Goal: Task Accomplishment & Management: Manage account settings

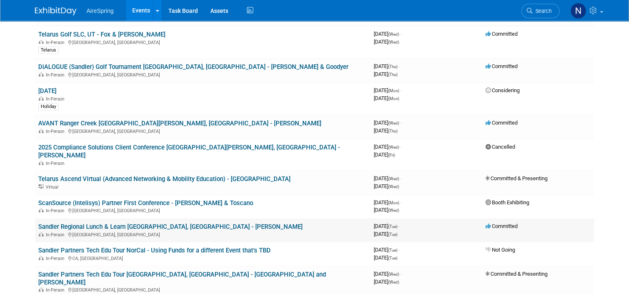
scroll to position [415, 0]
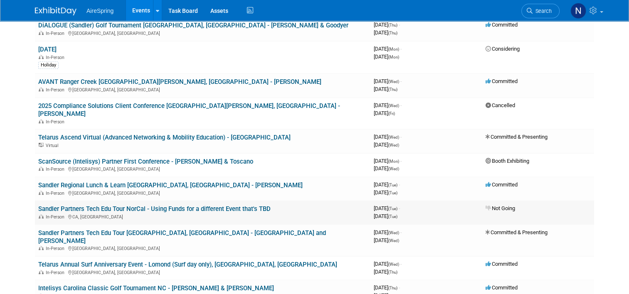
click at [176, 205] on link "Sandler Partners Tech Edu Tour NorCal - Using Funds for a different Event that'…" at bounding box center [154, 208] width 232 height 7
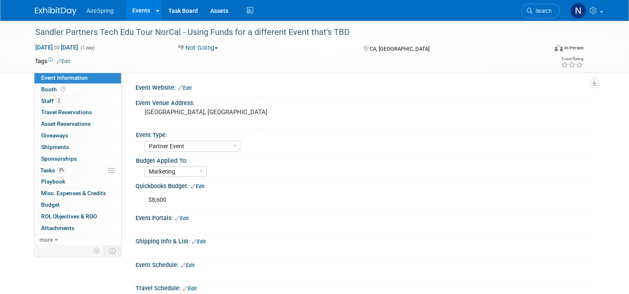
select select "Partner Event"
select select "Marketing"
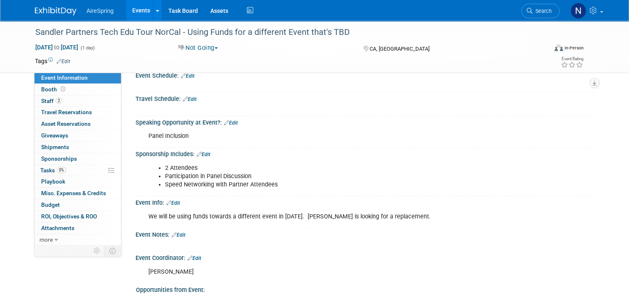
scroll to position [208, 0]
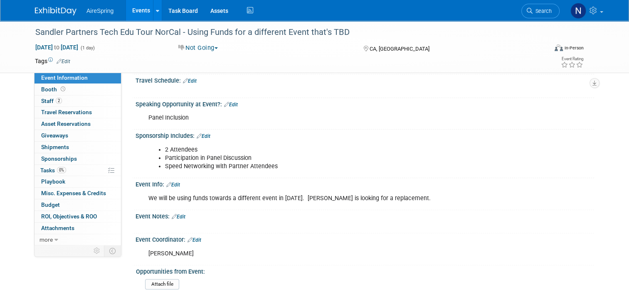
click at [175, 182] on link "Edit" at bounding box center [173, 185] width 14 height 6
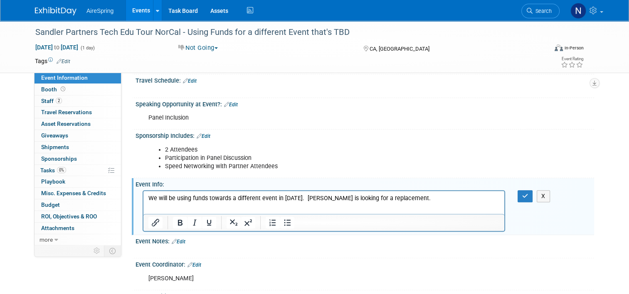
scroll to position [0, 0]
click at [408, 194] on p "We will be using funds towards a different event in 2025. Jason is looking for …" at bounding box center [323, 198] width 351 height 8
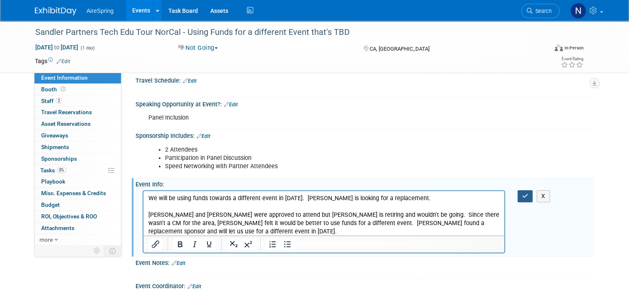
click at [523, 197] on button "button" at bounding box center [524, 196] width 15 height 12
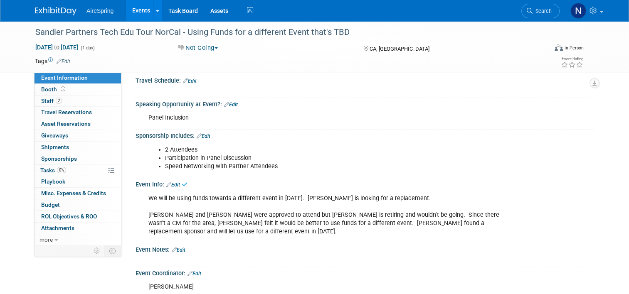
click at [133, 6] on link "Events" at bounding box center [141, 10] width 30 height 21
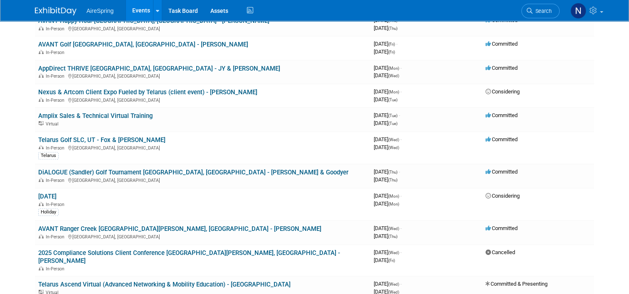
scroll to position [249, 0]
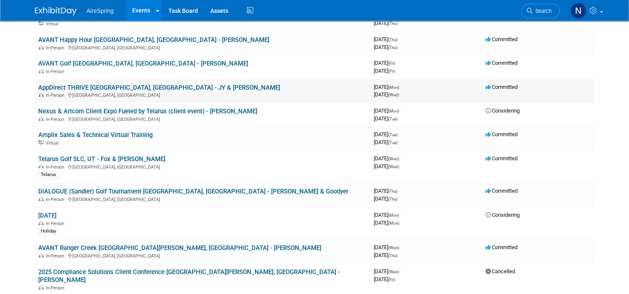
click at [120, 84] on link "AppDirect THRIVE [GEOGRAPHIC_DATA], [GEOGRAPHIC_DATA] - JY & [PERSON_NAME]" at bounding box center [159, 87] width 242 height 7
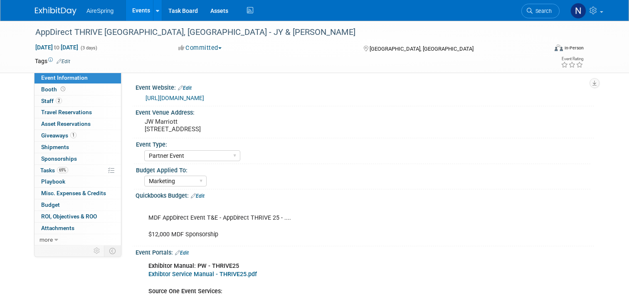
select select "Partner Event"
select select "Marketing"
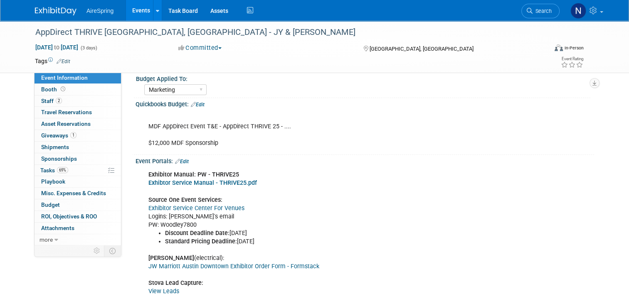
scroll to position [83, 0]
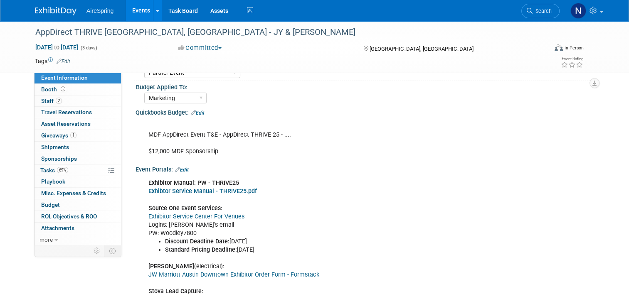
click at [223, 218] on link "Exhibitor Service Center For Venues" at bounding box center [196, 216] width 96 height 7
click at [126, 20] on link "Events" at bounding box center [141, 10] width 30 height 21
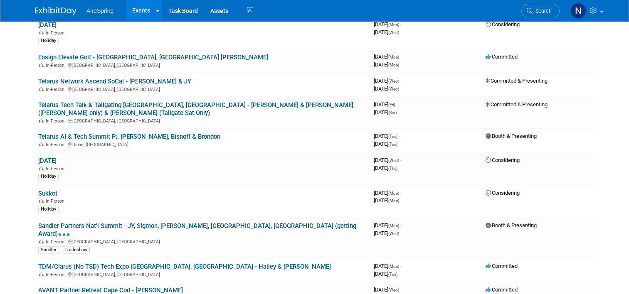
scroll to position [872, 0]
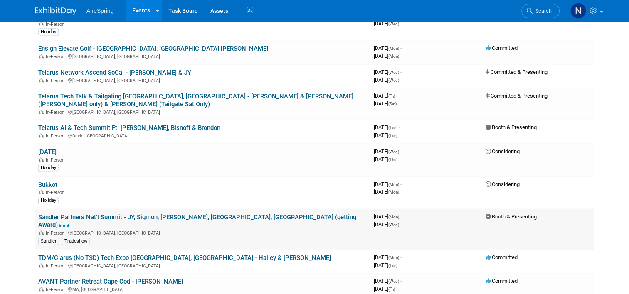
click at [101, 214] on link "Sandler Partners Nat'l Summit - JY, Sigmon, [PERSON_NAME], [GEOGRAPHIC_DATA], […" at bounding box center [197, 221] width 318 height 15
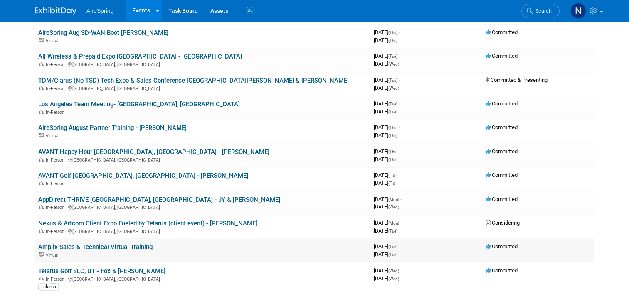
scroll to position [125, 0]
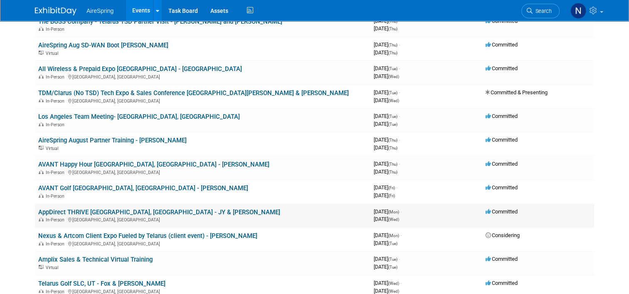
click at [118, 211] on link "AppDirect THRIVE [GEOGRAPHIC_DATA], [GEOGRAPHIC_DATA] - JY & [PERSON_NAME]" at bounding box center [159, 212] width 242 height 7
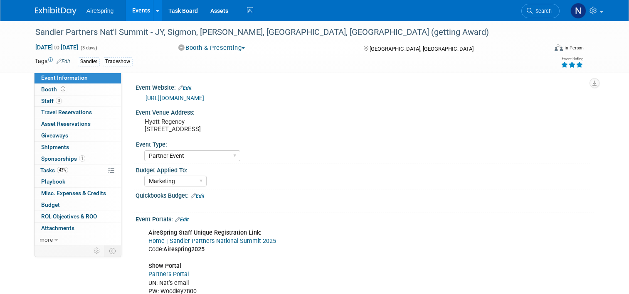
select select "Partner Event"
select select "Marketing"
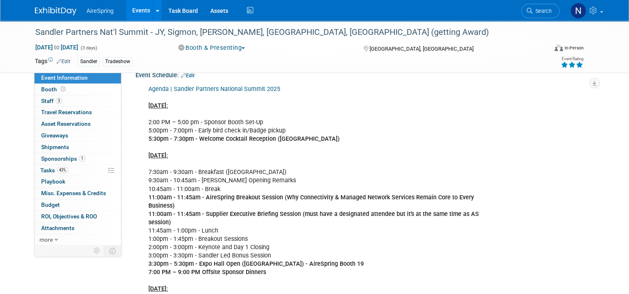
scroll to position [332, 0]
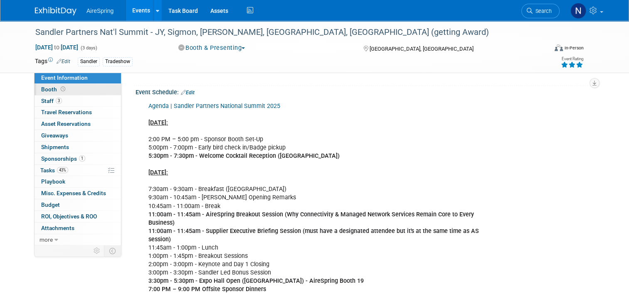
click at [81, 84] on link "Booth" at bounding box center [77, 89] width 86 height 11
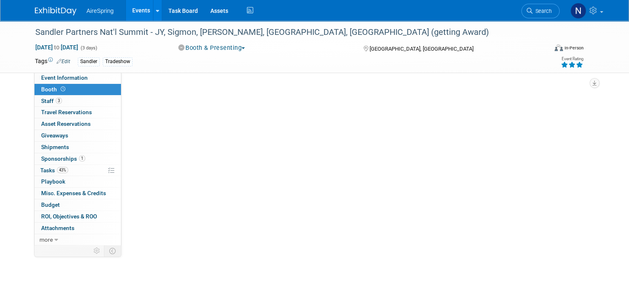
scroll to position [0, 0]
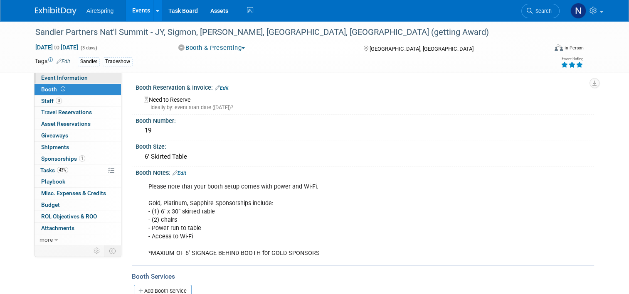
click at [81, 79] on link "Event Information" at bounding box center [77, 77] width 86 height 11
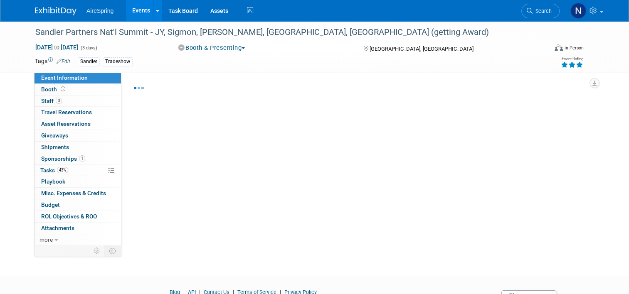
select select "Partner Event"
select select "Marketing"
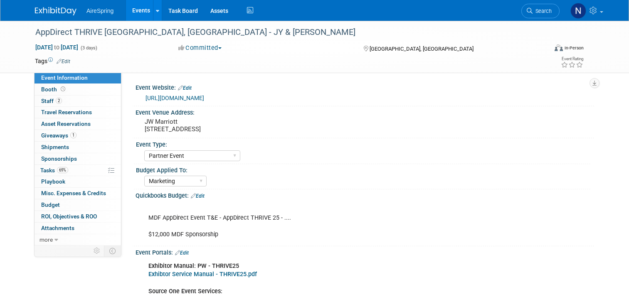
select select "Partner Event"
select select "Marketing"
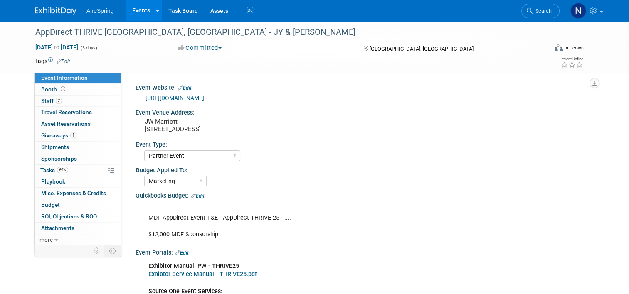
click at [131, 5] on link "Events" at bounding box center [141, 10] width 30 height 21
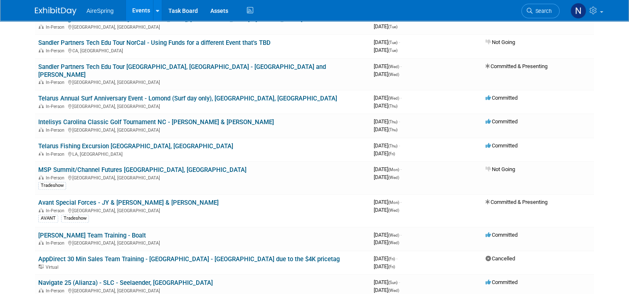
scroll to position [872, 0]
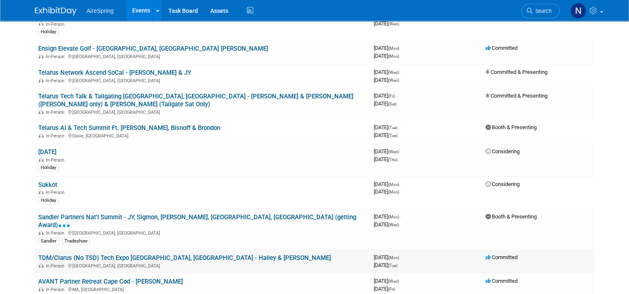
click at [149, 254] on link "TDM/Clarus (No TSD) Tech Expo [GEOGRAPHIC_DATA], [GEOGRAPHIC_DATA] - Hailey & […" at bounding box center [184, 257] width 292 height 7
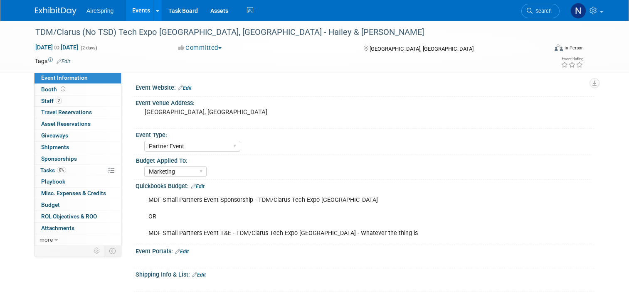
select select "Partner Event"
select select "Marketing"
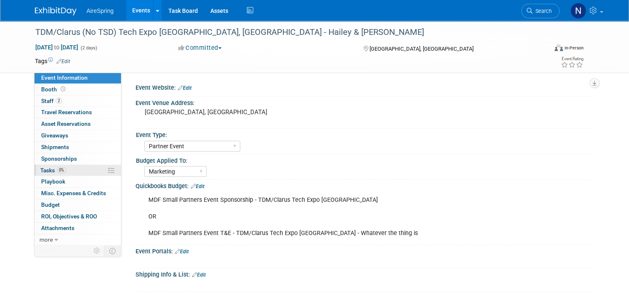
click at [70, 170] on link "0% Tasks 0%" at bounding box center [77, 170] width 86 height 11
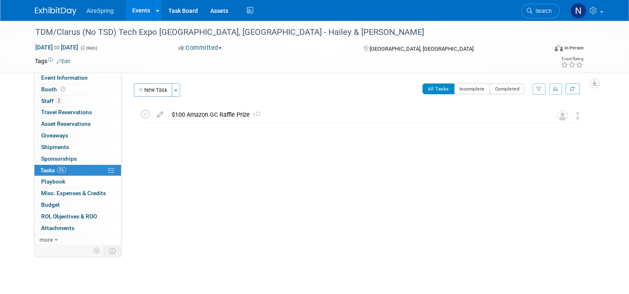
click at [138, 90] on icon "button" at bounding box center [141, 90] width 6 height 5
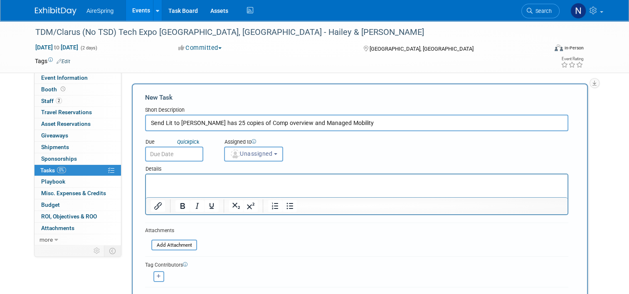
click at [369, 123] on input "Send Lit to Terri - Lisa has 25 copies of Comp overview and Managed Mobility" at bounding box center [356, 123] width 423 height 17
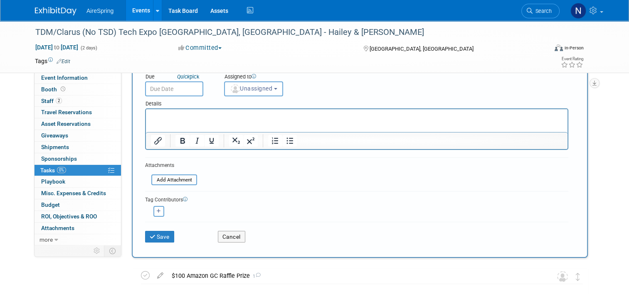
scroll to position [128, 0]
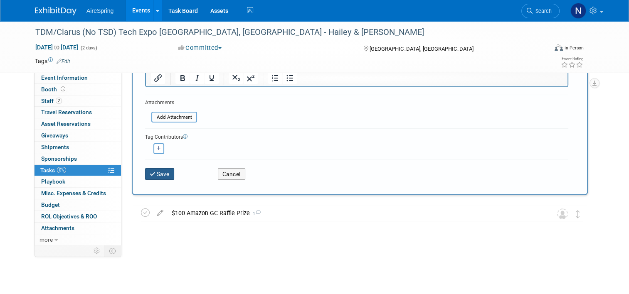
type input "Send Lit to Terri - Lisa has 25 copies of Comp overview and Managed Mobility"
click at [157, 172] on button "Save" at bounding box center [159, 174] width 29 height 12
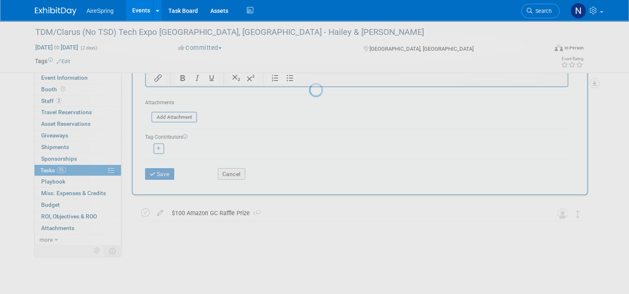
scroll to position [0, 0]
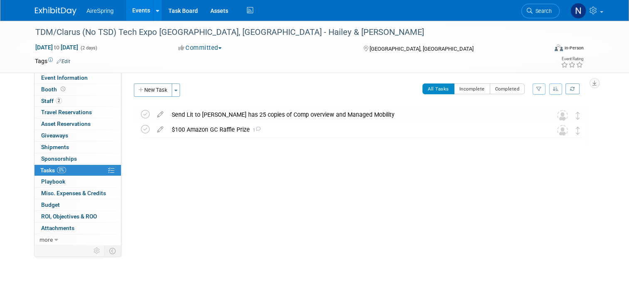
click at [299, 116] on div "Send Lit to Terri - Lisa has 25 copies of Comp overview and Managed Mobility" at bounding box center [353, 115] width 373 height 14
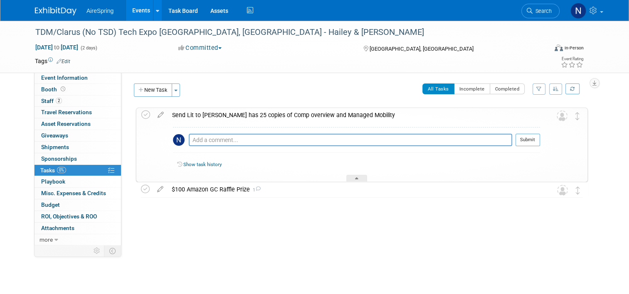
click at [300, 117] on div "Send Lit to Terri - Lisa has 25 copies of Comp overview and Managed Mobility" at bounding box center [354, 115] width 372 height 14
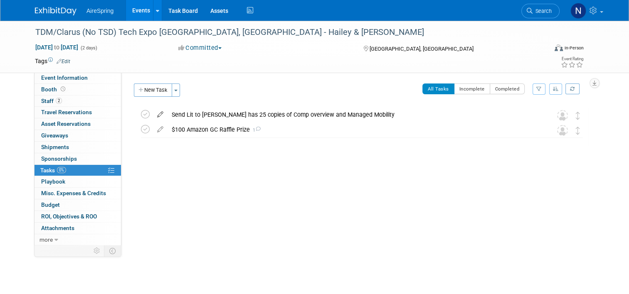
click at [153, 112] on icon at bounding box center [160, 113] width 15 height 10
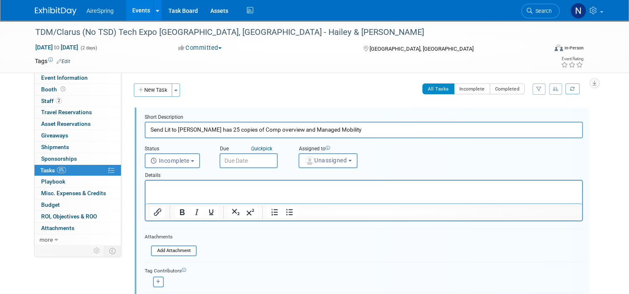
click at [357, 130] on input "Send Lit to Terri - Lisa has 25 copies of Comp overview and Managed Mobility" at bounding box center [364, 130] width 438 height 16
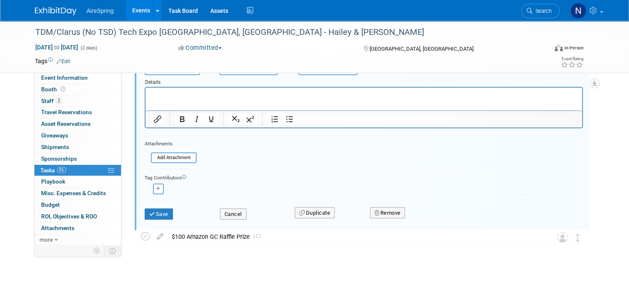
scroll to position [94, 0]
type input "Send Lit to Terri - Lisa has 25 copies of Comp overview and Managed Mobility fr…"
click at [149, 213] on icon "submit" at bounding box center [152, 213] width 7 height 5
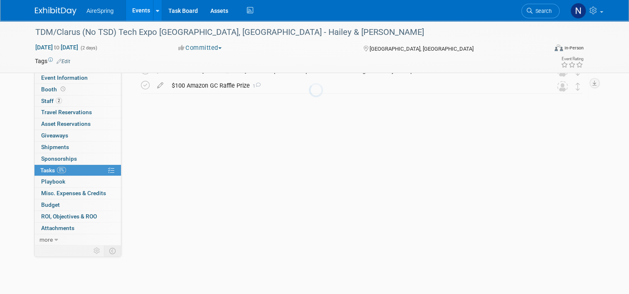
scroll to position [0, 0]
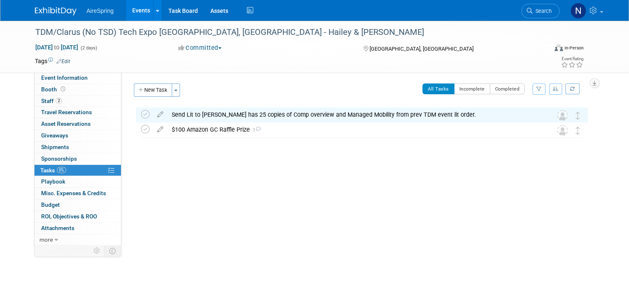
click at [129, 9] on link "Events" at bounding box center [141, 10] width 30 height 21
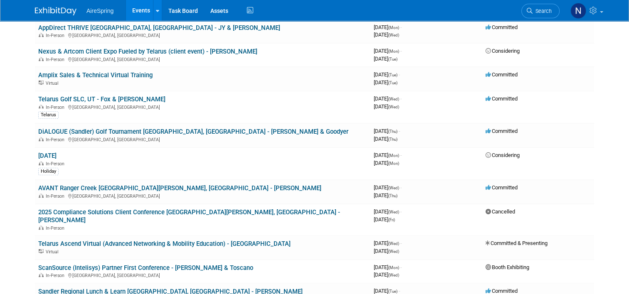
scroll to position [291, 0]
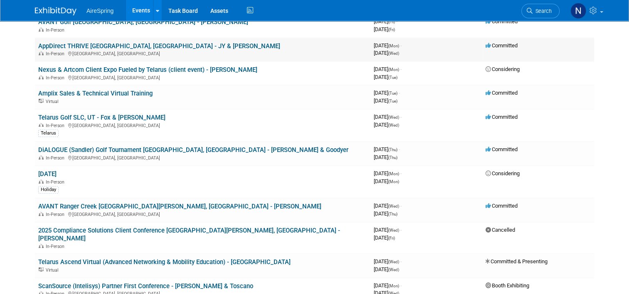
click at [116, 43] on link "AppDirect THRIVE [GEOGRAPHIC_DATA], [GEOGRAPHIC_DATA] - JY & [PERSON_NAME]" at bounding box center [159, 45] width 242 height 7
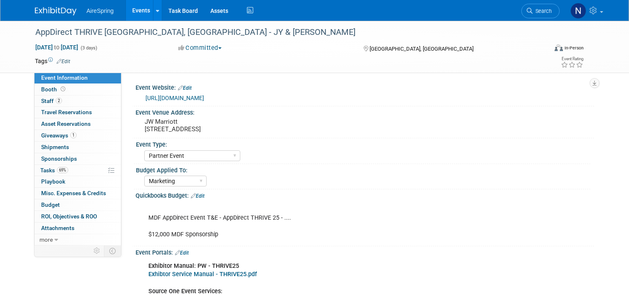
select select "Partner Event"
select select "Marketing"
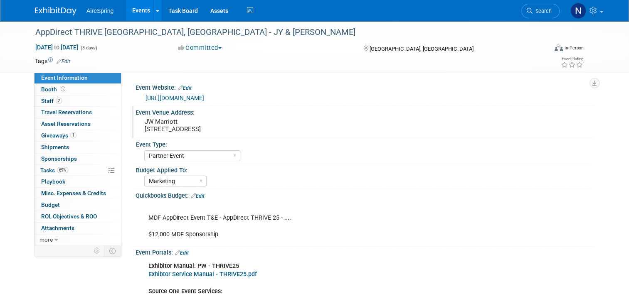
drag, startPoint x: 243, startPoint y: 128, endPoint x: 138, endPoint y: 129, distance: 105.1
click at [142, 129] on div "JW Marriott [STREET_ADDRESS]" at bounding box center [231, 125] width 179 height 19
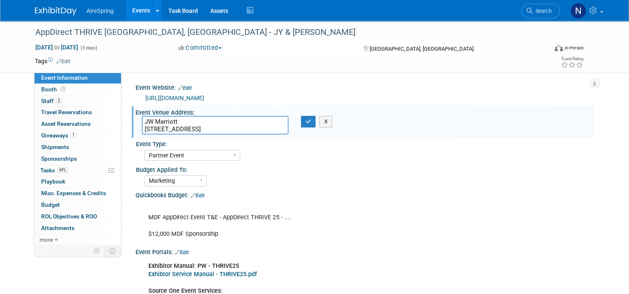
drag, startPoint x: 236, startPoint y: 130, endPoint x: 135, endPoint y: 131, distance: 101.0
click at [135, 131] on div "JW Marriott [STREET_ADDRESS]" at bounding box center [214, 125] width 159 height 19
